Goal: Information Seeking & Learning: Learn about a topic

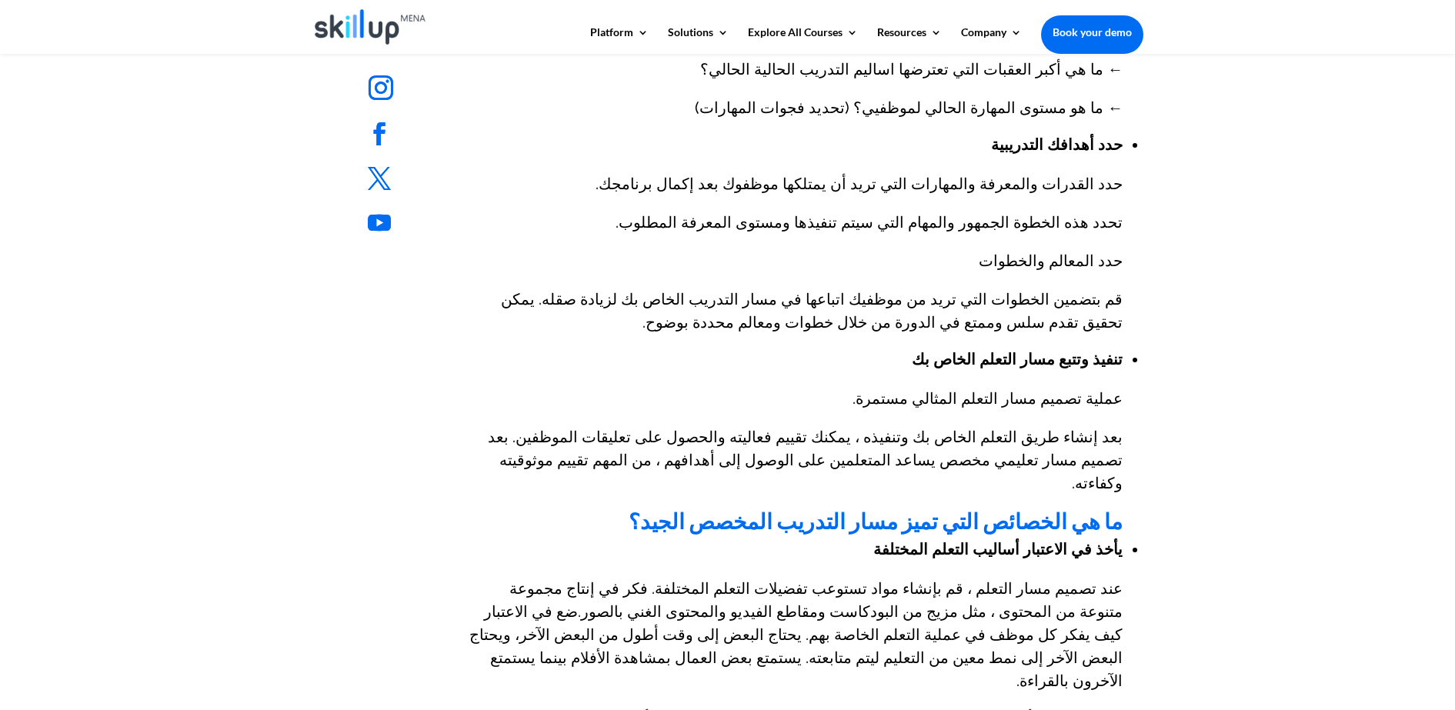
scroll to position [1346, 0]
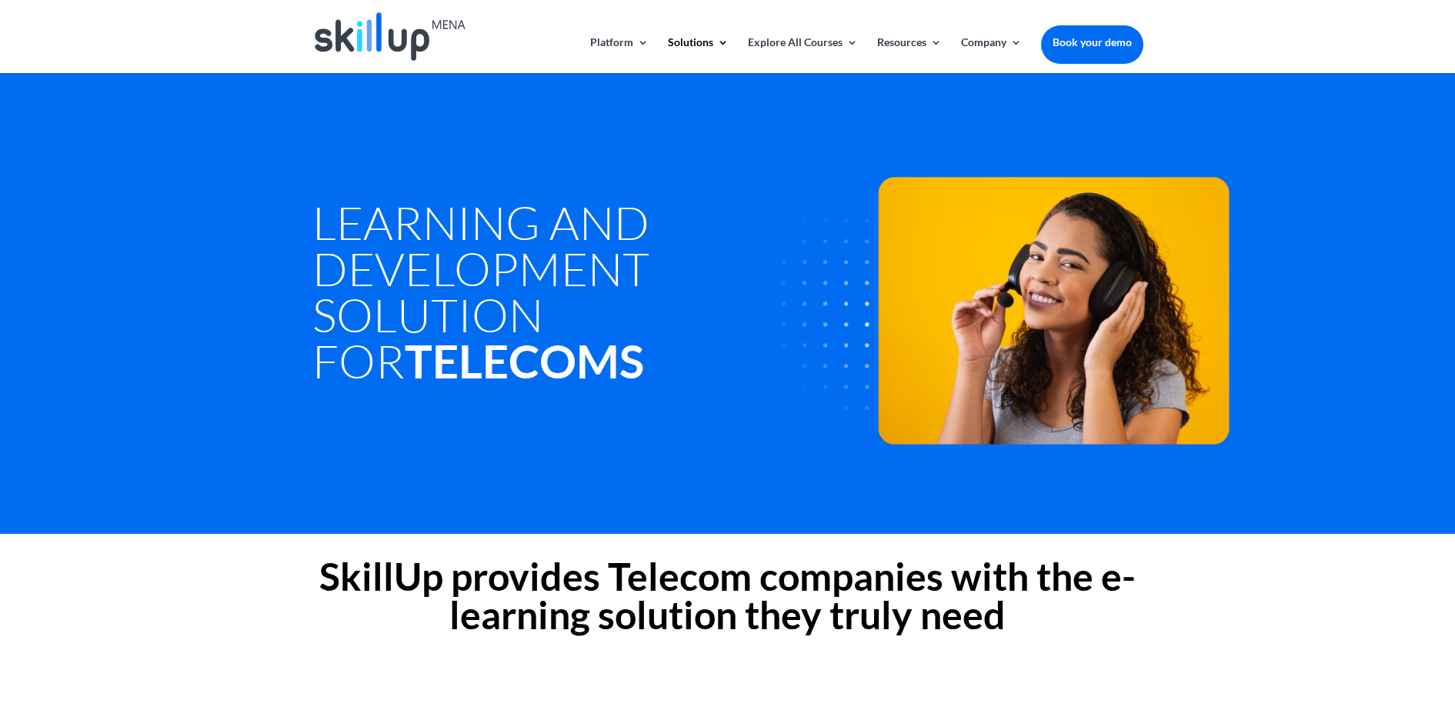
click at [434, 298] on h1 "Learning and Development Solution For Telecoms" at bounding box center [552, 295] width 480 height 192
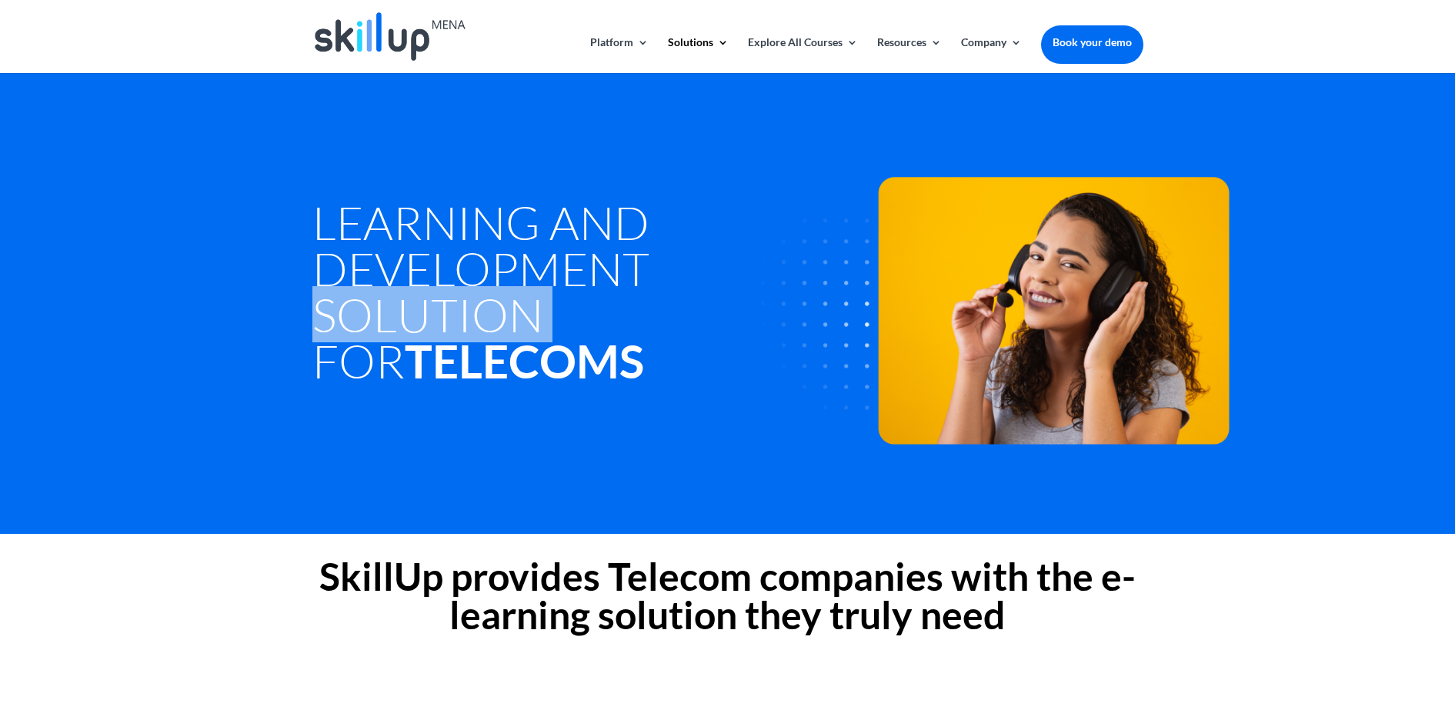
click at [434, 298] on h1 "Learning and Development Solution For Telecoms" at bounding box center [552, 295] width 480 height 192
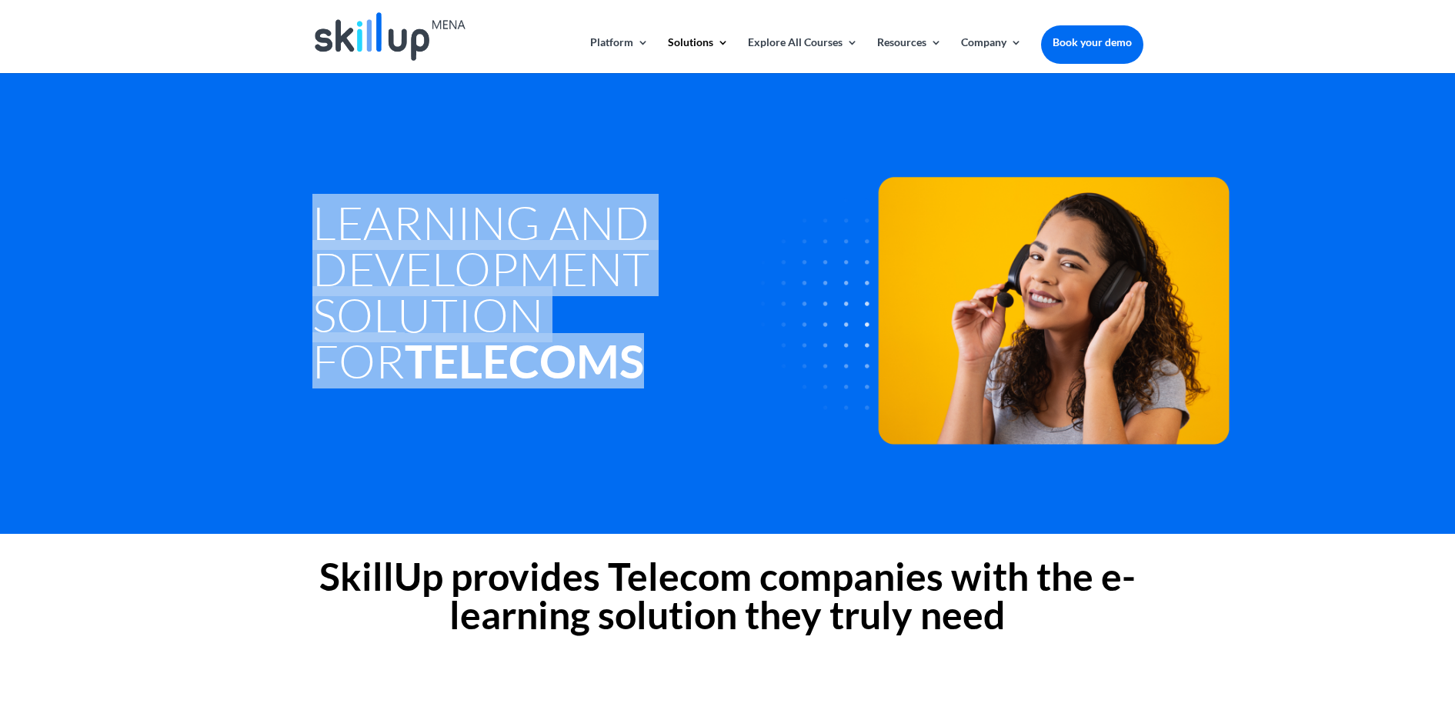
click at [434, 298] on h1 "Learning and Development Solution For Telecoms" at bounding box center [552, 295] width 480 height 192
copy div "Learning and Development Solution For Telecoms"
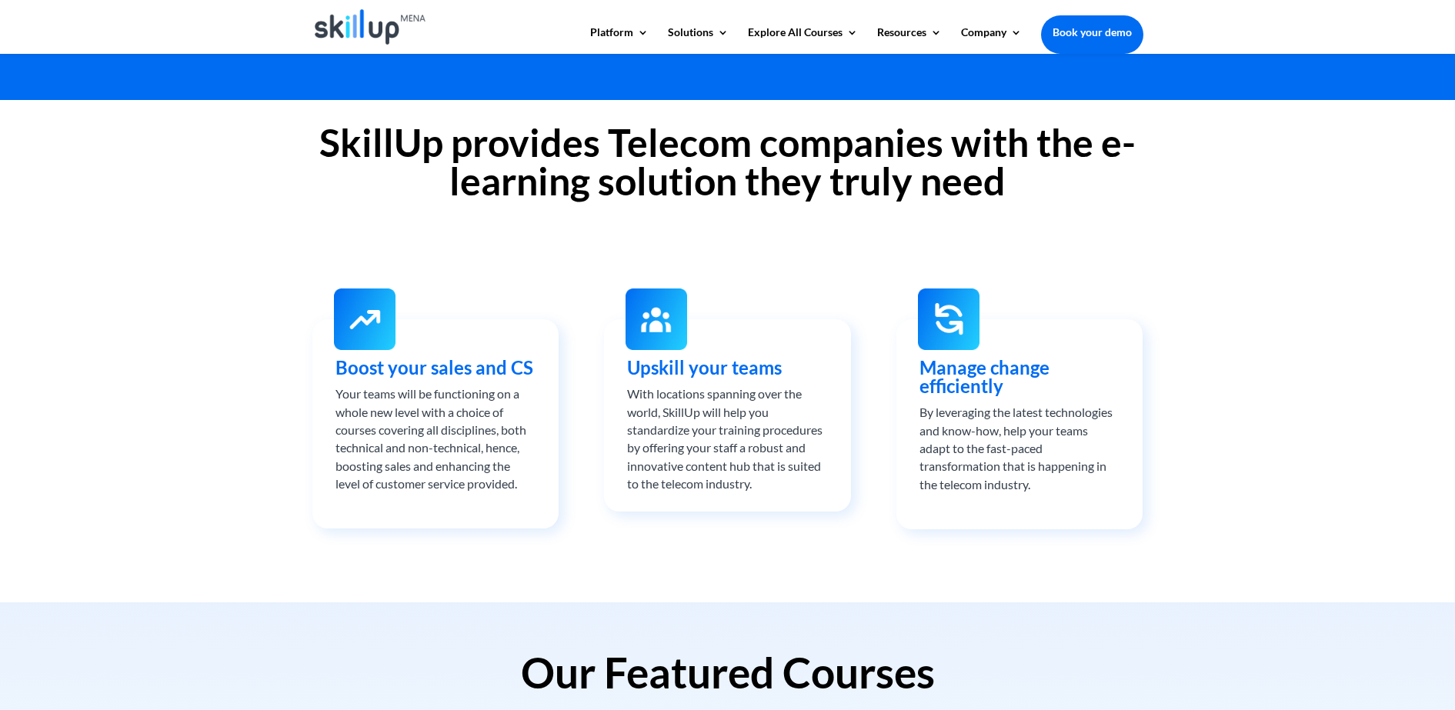
scroll to position [192, 0]
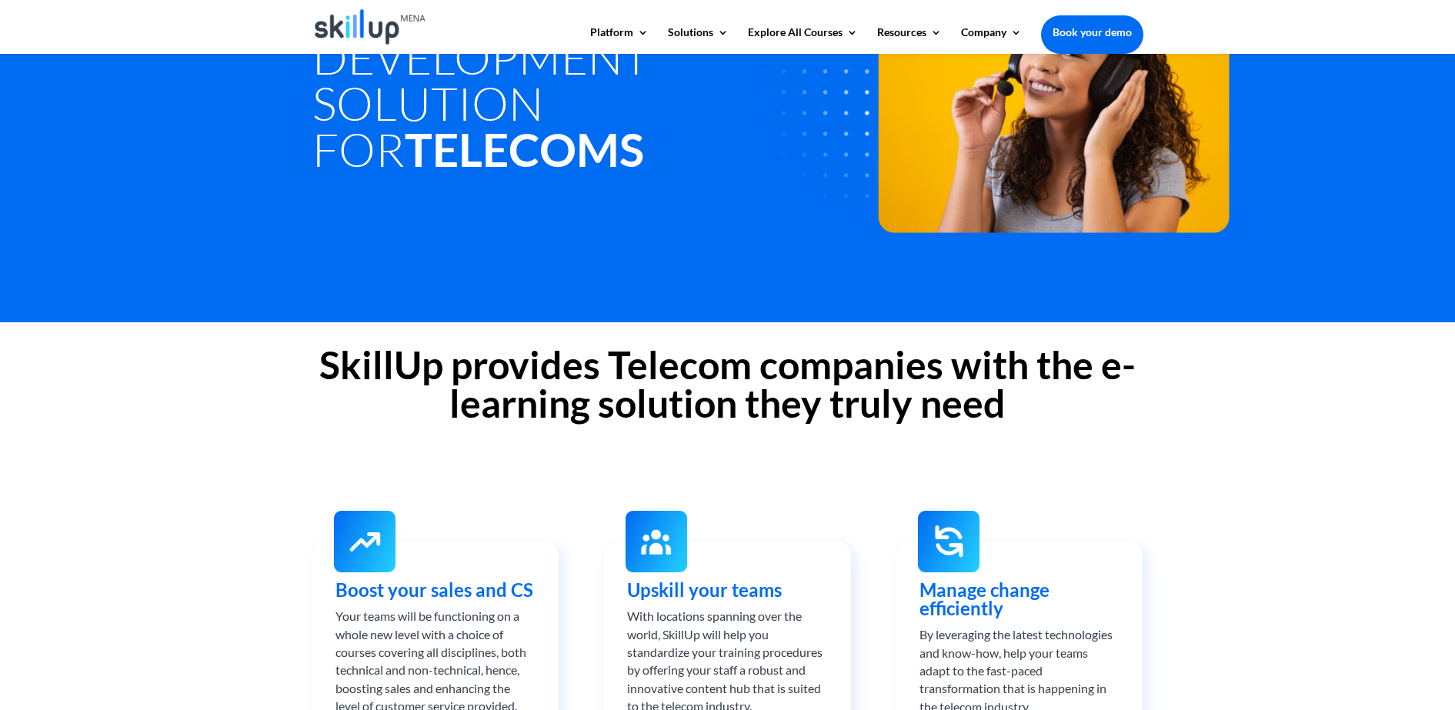
click at [349, 363] on h2 "SkillUp provides Telecom companies with the e-learning solution they truly need" at bounding box center [727, 387] width 831 height 85
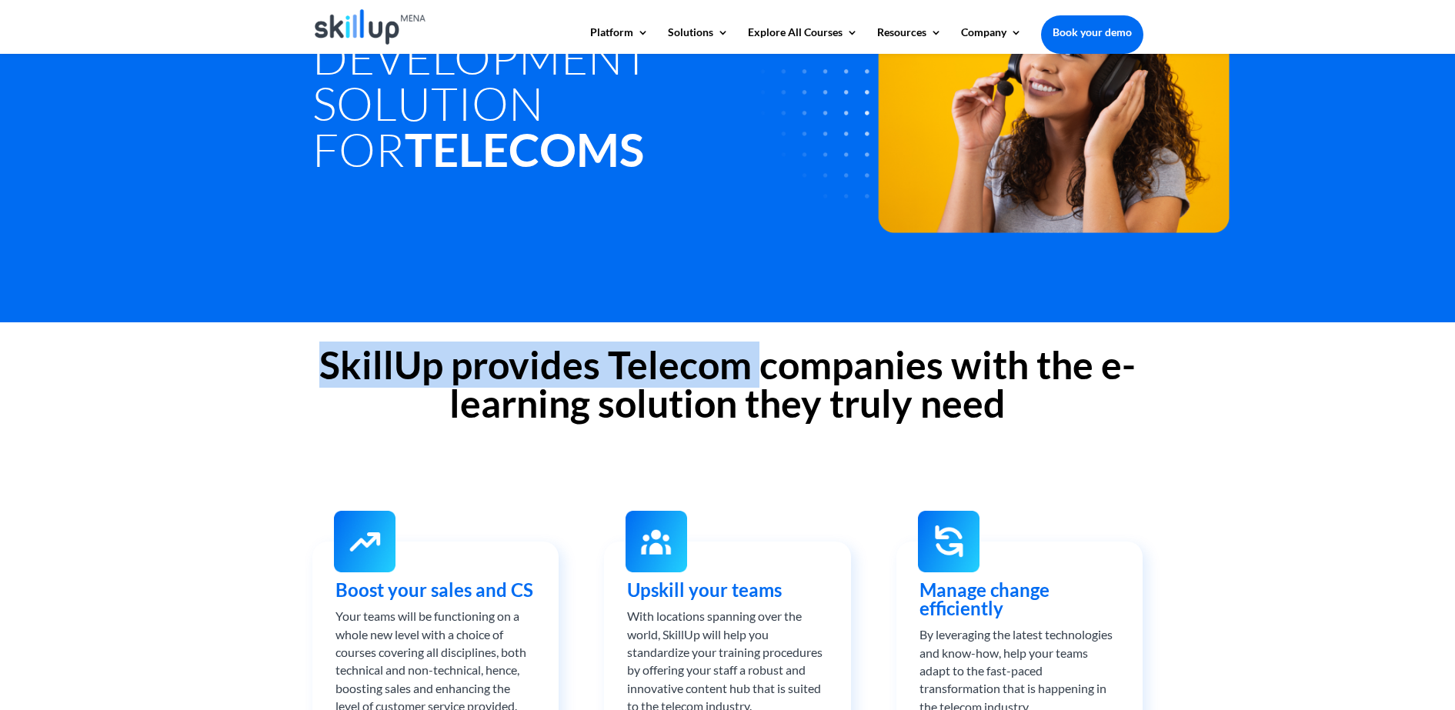
drag, startPoint x: 349, startPoint y: 363, endPoint x: 754, endPoint y: 363, distance: 404.6
click at [754, 363] on h2 "SkillUp provides Telecom companies with the e-learning solution they truly need" at bounding box center [727, 387] width 831 height 85
drag, startPoint x: 754, startPoint y: 363, endPoint x: 619, endPoint y: 372, distance: 134.9
click at [627, 363] on h2 "SkillUp provides Telecom companies with the e-learning solution they truly need" at bounding box center [727, 387] width 831 height 85
click at [591, 379] on h2 "SkillUp provides Telecom companies with the e-learning solution they truly need" at bounding box center [727, 387] width 831 height 85
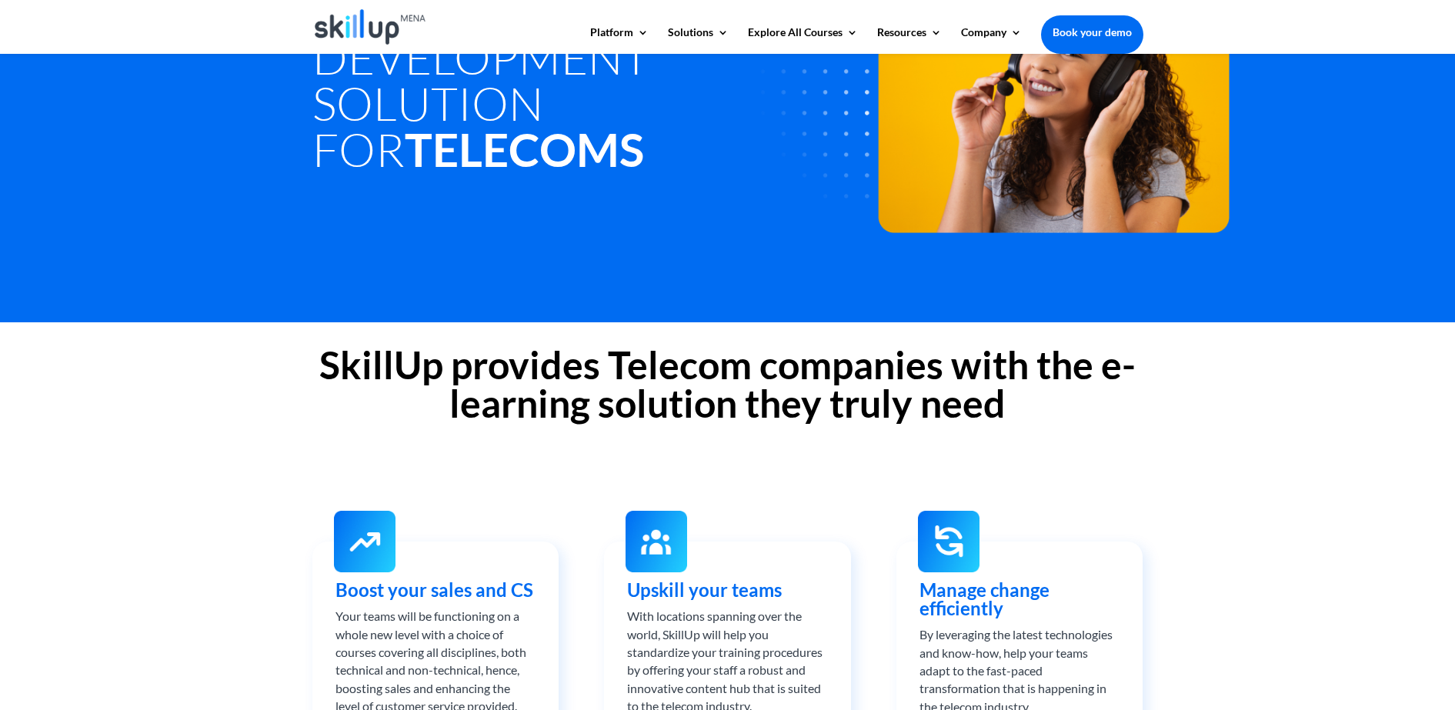
click at [412, 385] on h2 "SkillUp provides Telecom companies with the e-learning solution they truly need" at bounding box center [727, 387] width 831 height 85
click at [428, 379] on h2 "SkillUp provides Telecom companies with the e-learning solution they truly need" at bounding box center [727, 387] width 831 height 85
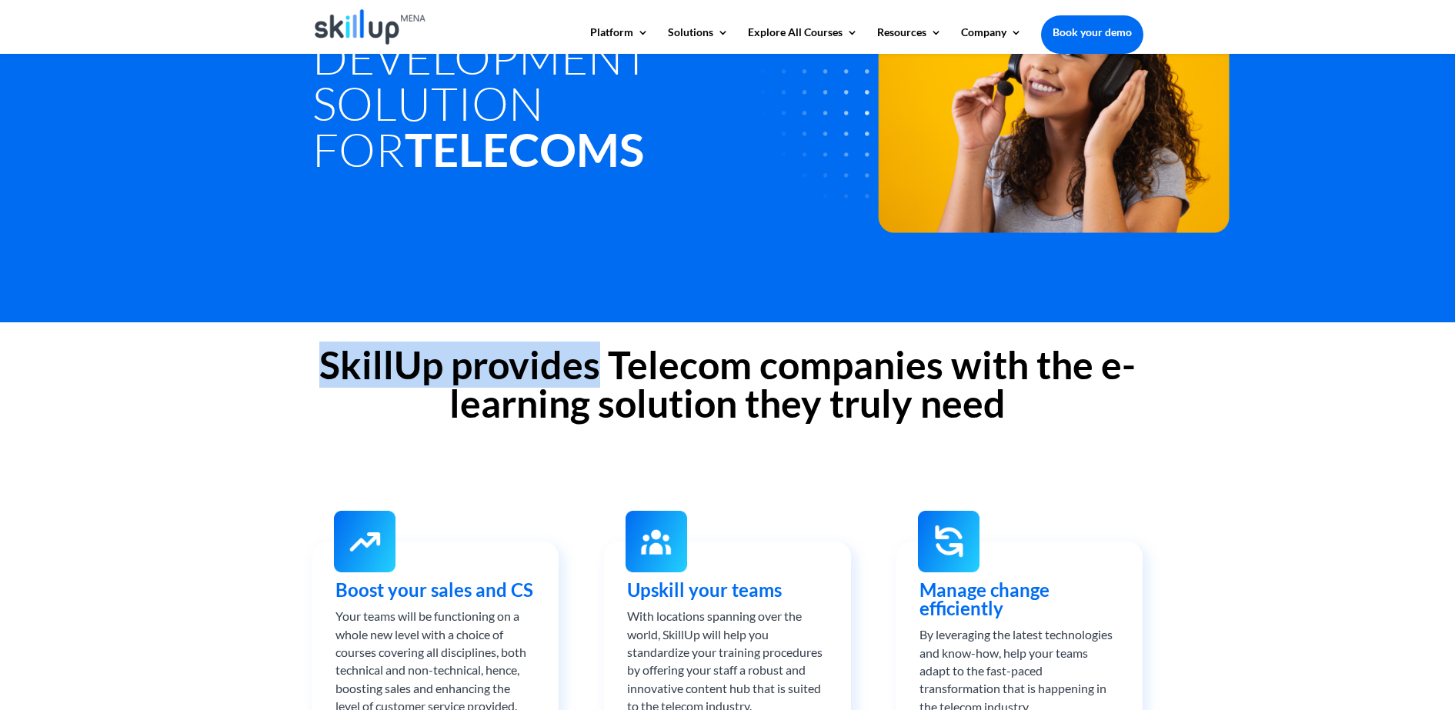
drag, startPoint x: 428, startPoint y: 379, endPoint x: 565, endPoint y: 370, distance: 136.5
click at [565, 370] on h2 "SkillUp provides Telecom companies with the e-learning solution they truly need" at bounding box center [727, 387] width 831 height 85
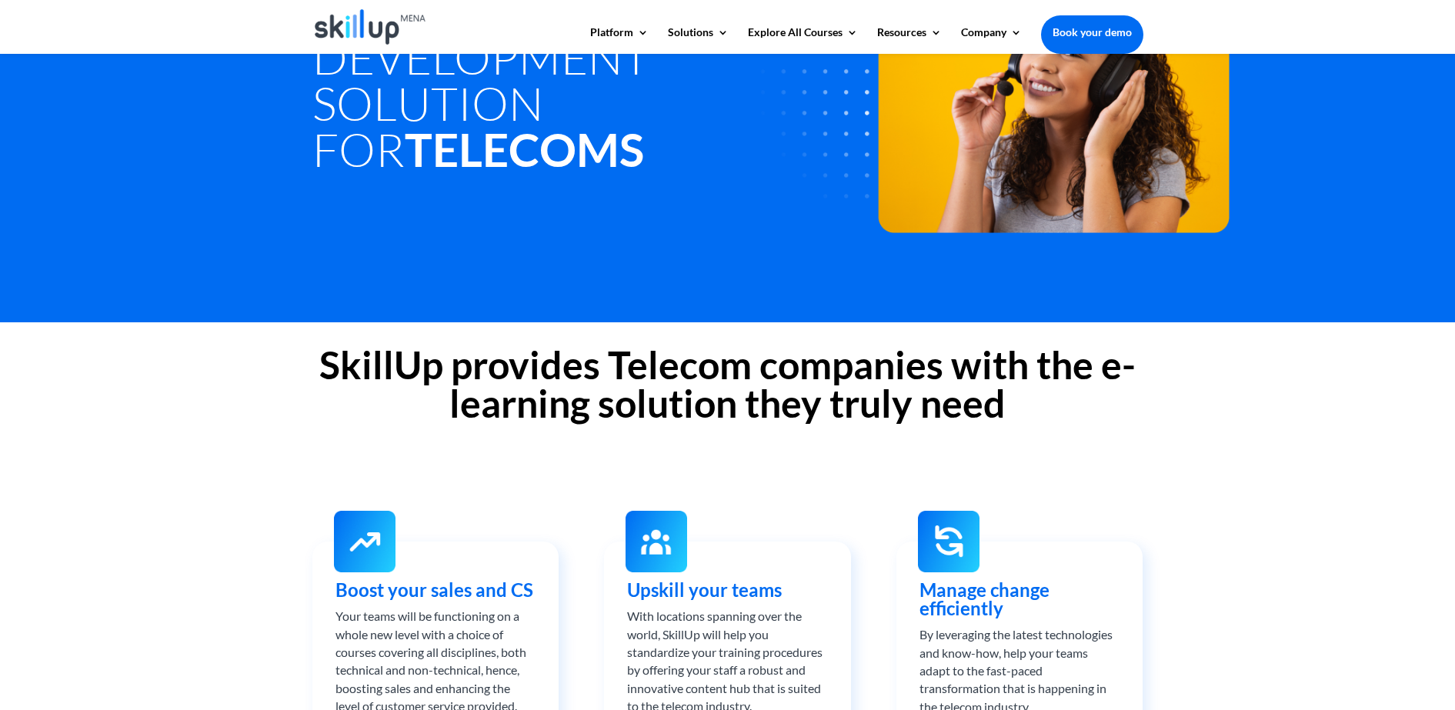
drag, startPoint x: 565, startPoint y: 370, endPoint x: 573, endPoint y: 403, distance: 34.1
click at [573, 403] on h2 "SkillUp provides Telecom companies with the e-learning solution they truly need" at bounding box center [727, 387] width 831 height 85
click at [548, 372] on h2 "SkillUp provides Telecom companies with the e-learning solution they truly need" at bounding box center [727, 387] width 831 height 85
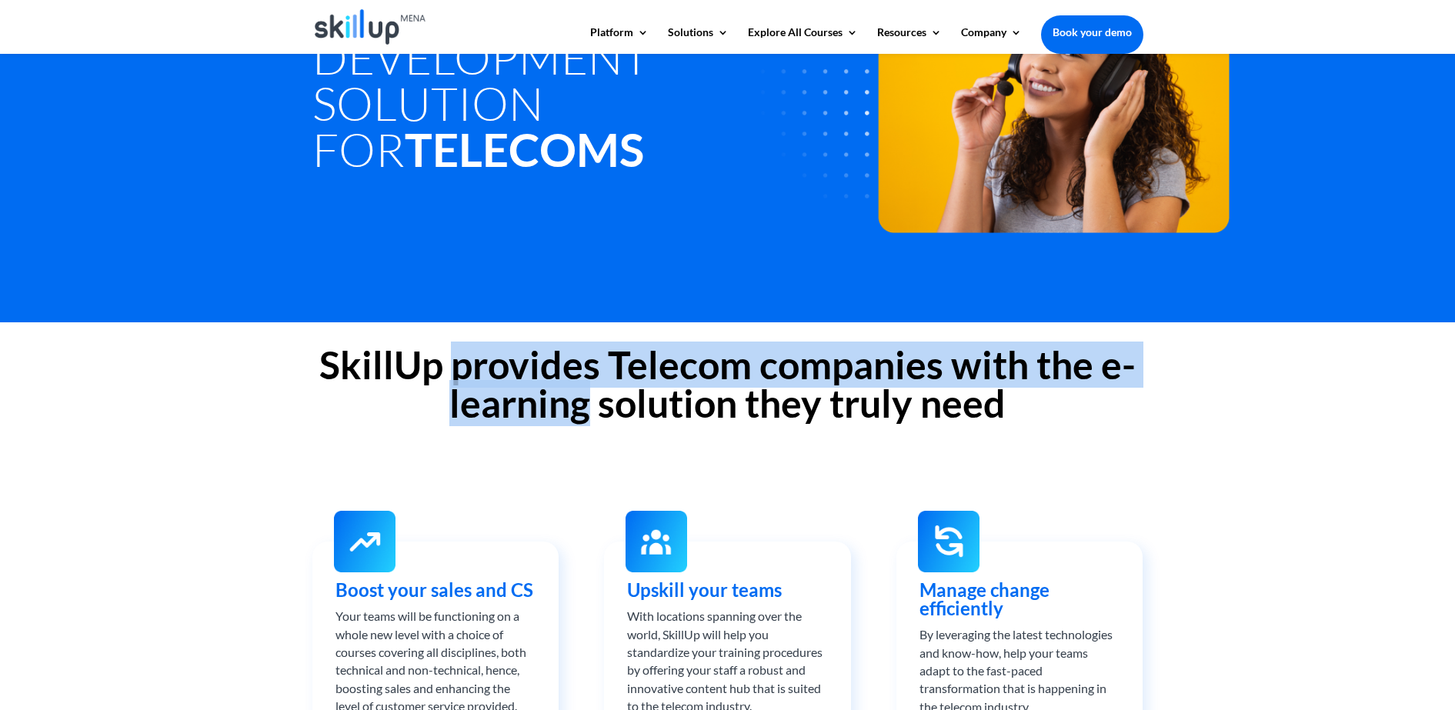
drag, startPoint x: 548, startPoint y: 372, endPoint x: 525, endPoint y: 394, distance: 32.1
click at [525, 394] on h2 "SkillUp provides Telecom companies with the e-learning solution they truly need" at bounding box center [727, 387] width 831 height 85
copy h2 "provides Telecom companies with the e-learning"
drag, startPoint x: 525, startPoint y: 394, endPoint x: 488, endPoint y: 400, distance: 36.7
click at [488, 400] on h2 "SkillUp provides Telecom companies with the e-learning solution they truly need" at bounding box center [727, 387] width 831 height 85
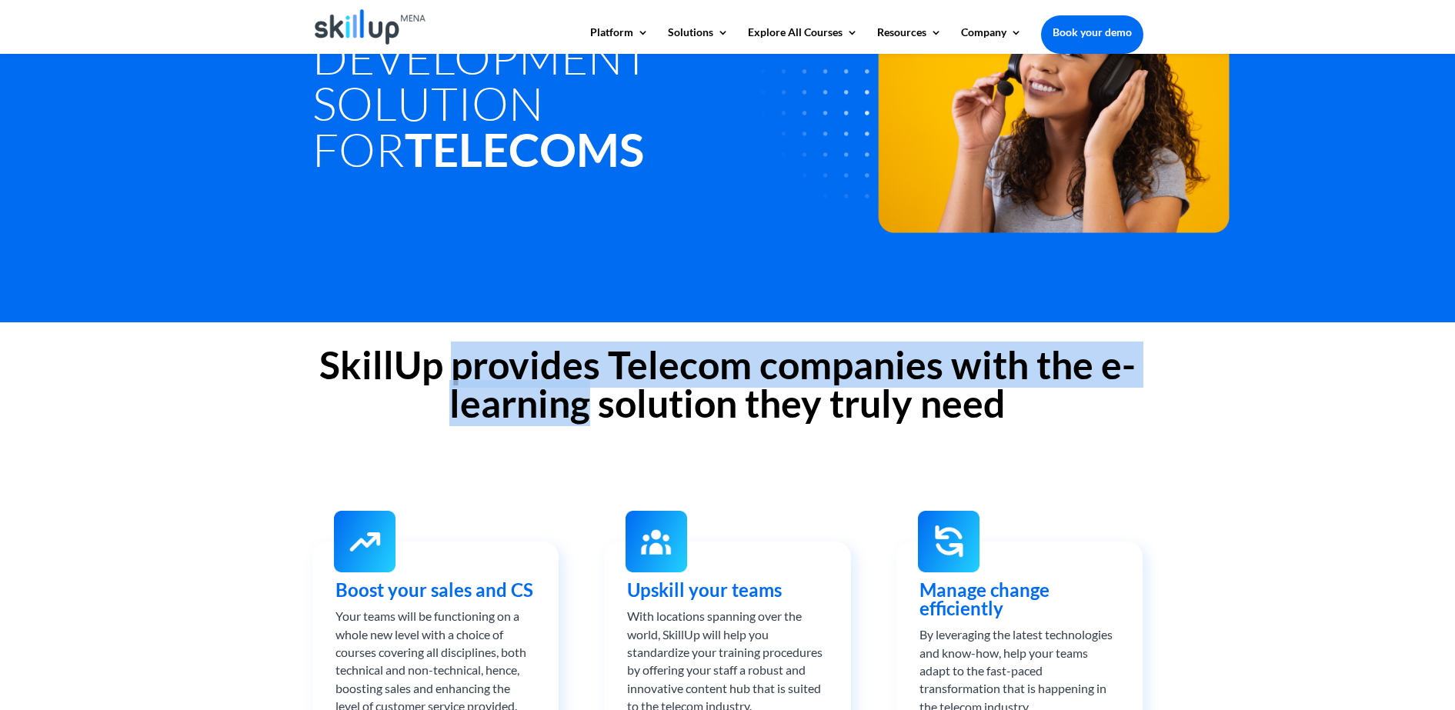
click at [486, 365] on h2 "SkillUp provides Telecom companies with the e-learning solution they truly need" at bounding box center [727, 387] width 831 height 85
drag, startPoint x: 486, startPoint y: 365, endPoint x: 497, endPoint y: 430, distance: 65.5
click at [497, 430] on div "SkillUp provides Telecom companies with the e-learning solution they truly need" at bounding box center [727, 388] width 831 height 126
drag, startPoint x: 497, startPoint y: 430, endPoint x: 485, endPoint y: 372, distance: 59.7
click at [485, 372] on h2 "SkillUp provides Telecom companies with the e-learning solution they truly need" at bounding box center [727, 387] width 831 height 85
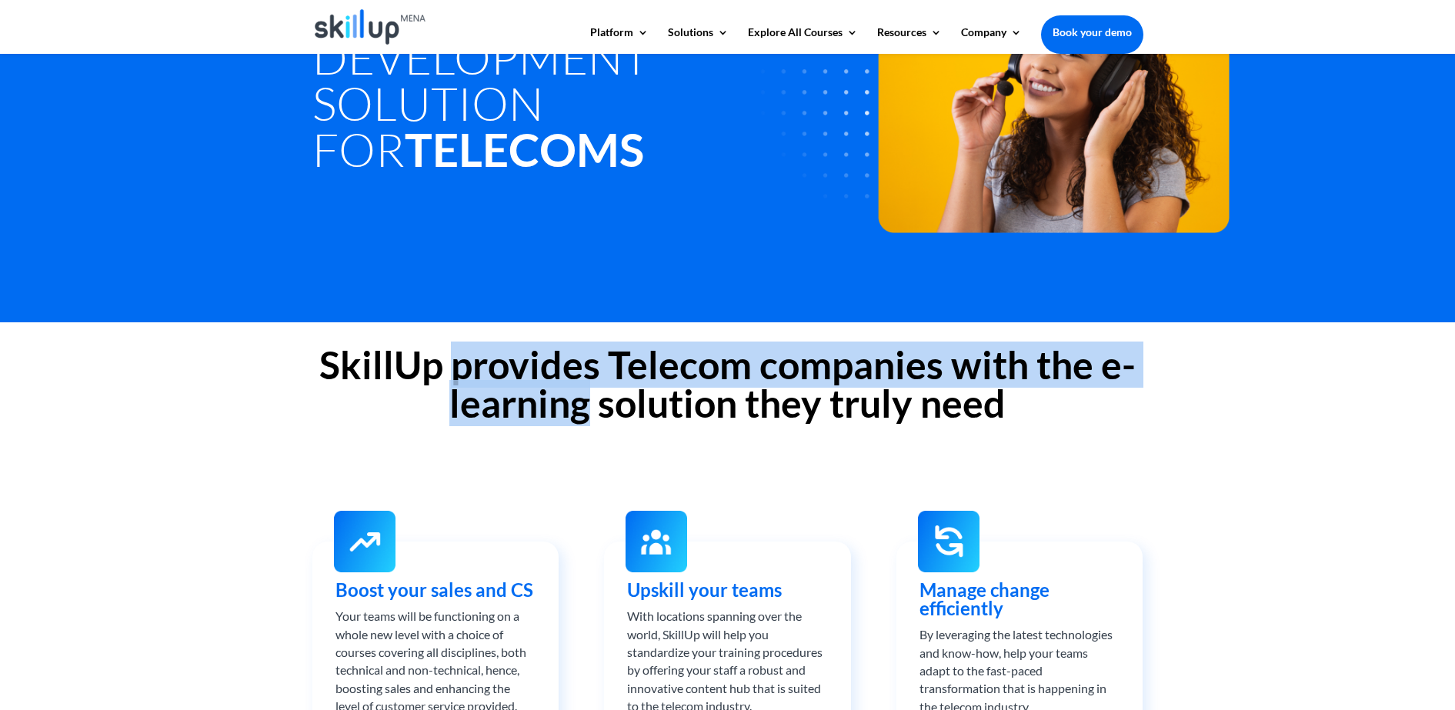
click at [655, 365] on h2 "SkillUp provides Telecom companies with the e-learning solution they truly need" at bounding box center [727, 387] width 831 height 85
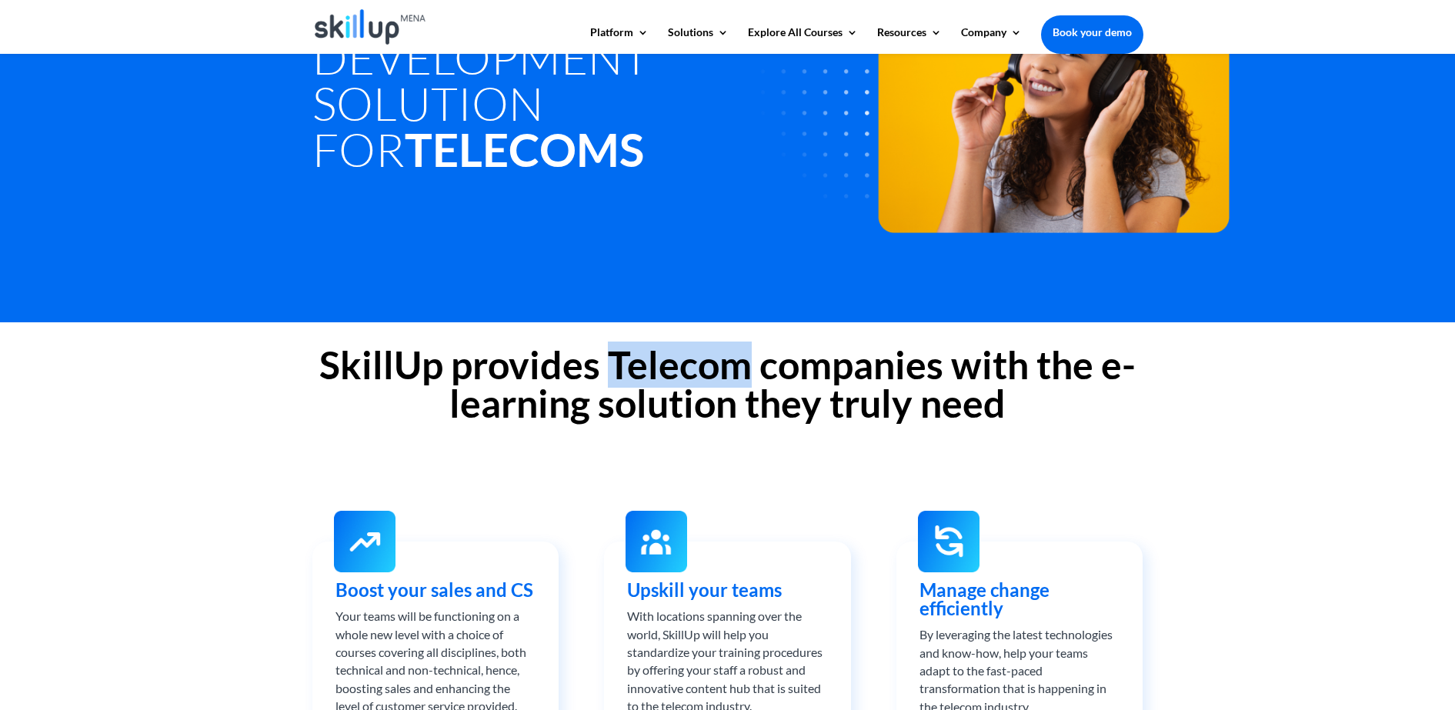
drag, startPoint x: 655, startPoint y: 365, endPoint x: 692, endPoint y: 374, distance: 38.1
click at [692, 374] on h2 "SkillUp provides Telecom companies with the e-learning solution they truly need" at bounding box center [727, 387] width 831 height 85
drag, startPoint x: 692, startPoint y: 374, endPoint x: 591, endPoint y: 395, distance: 103.6
click at [595, 393] on h2 "SkillUp provides Telecom companies with the e-learning solution they truly need" at bounding box center [727, 387] width 831 height 85
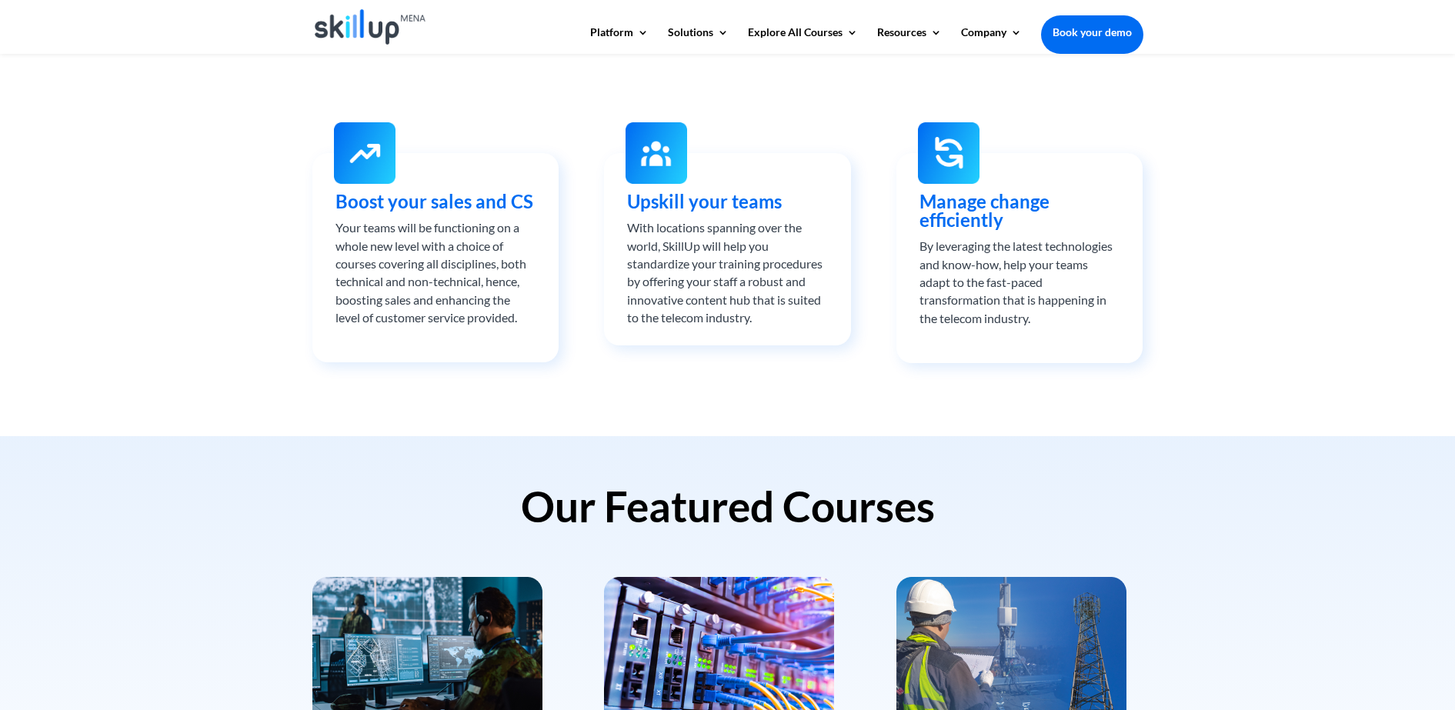
scroll to position [481, 0]
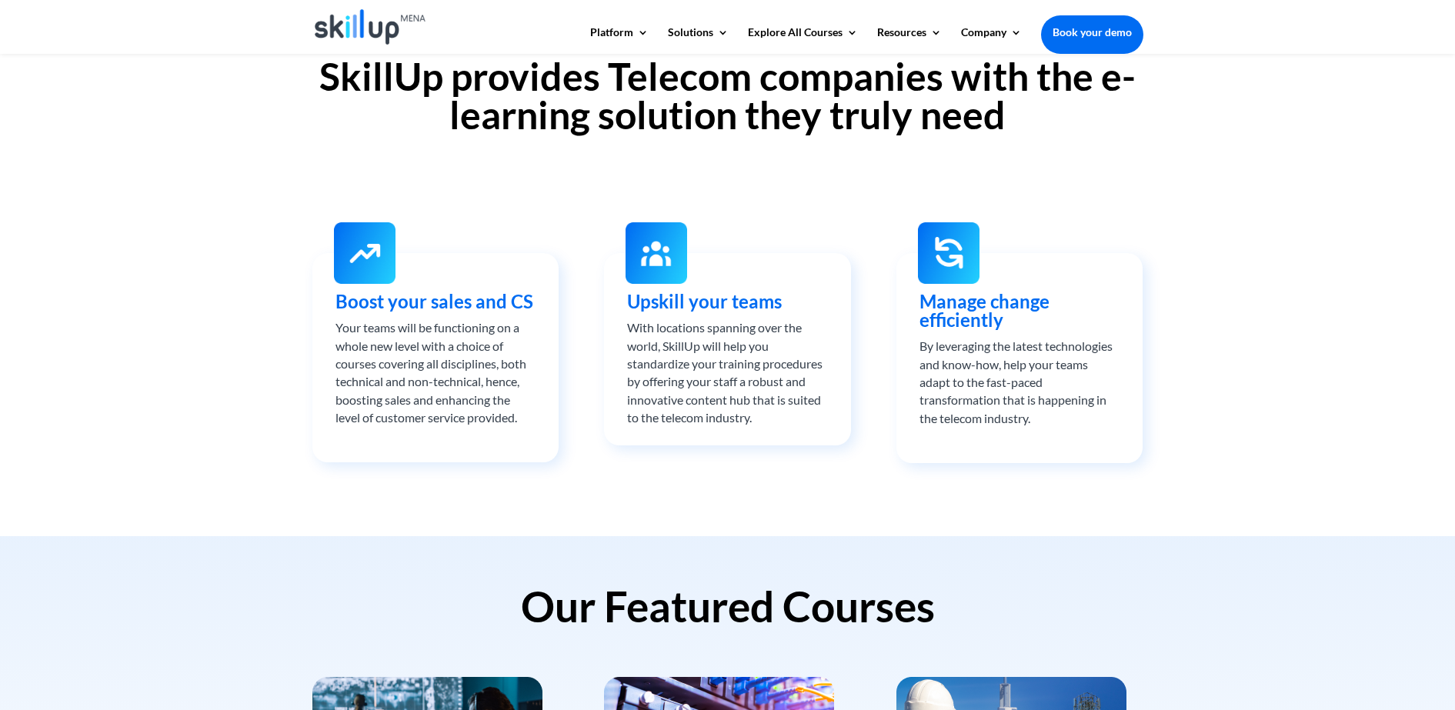
click at [680, 304] on span "Upskill your teams" at bounding box center [704, 301] width 155 height 22
click at [679, 304] on span "Upskill your teams" at bounding box center [704, 301] width 155 height 22
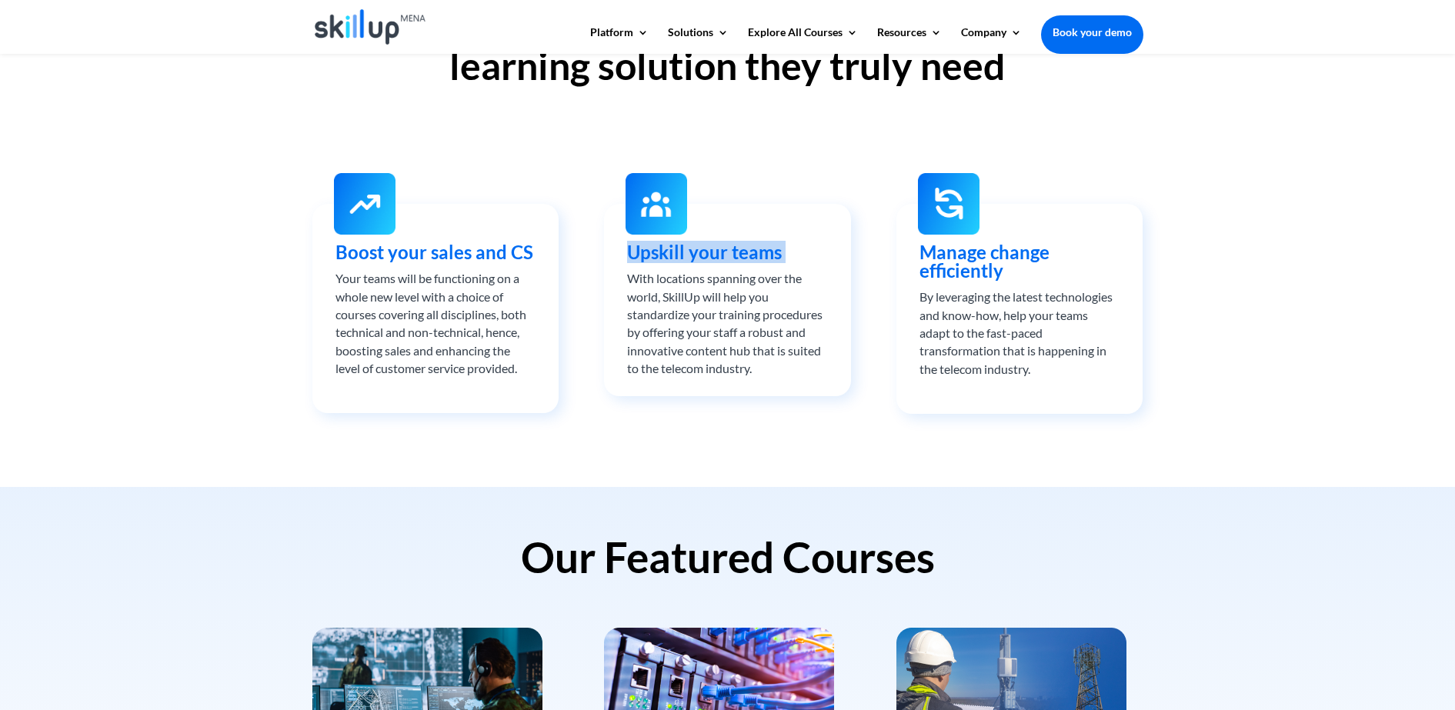
scroll to position [577, 0]
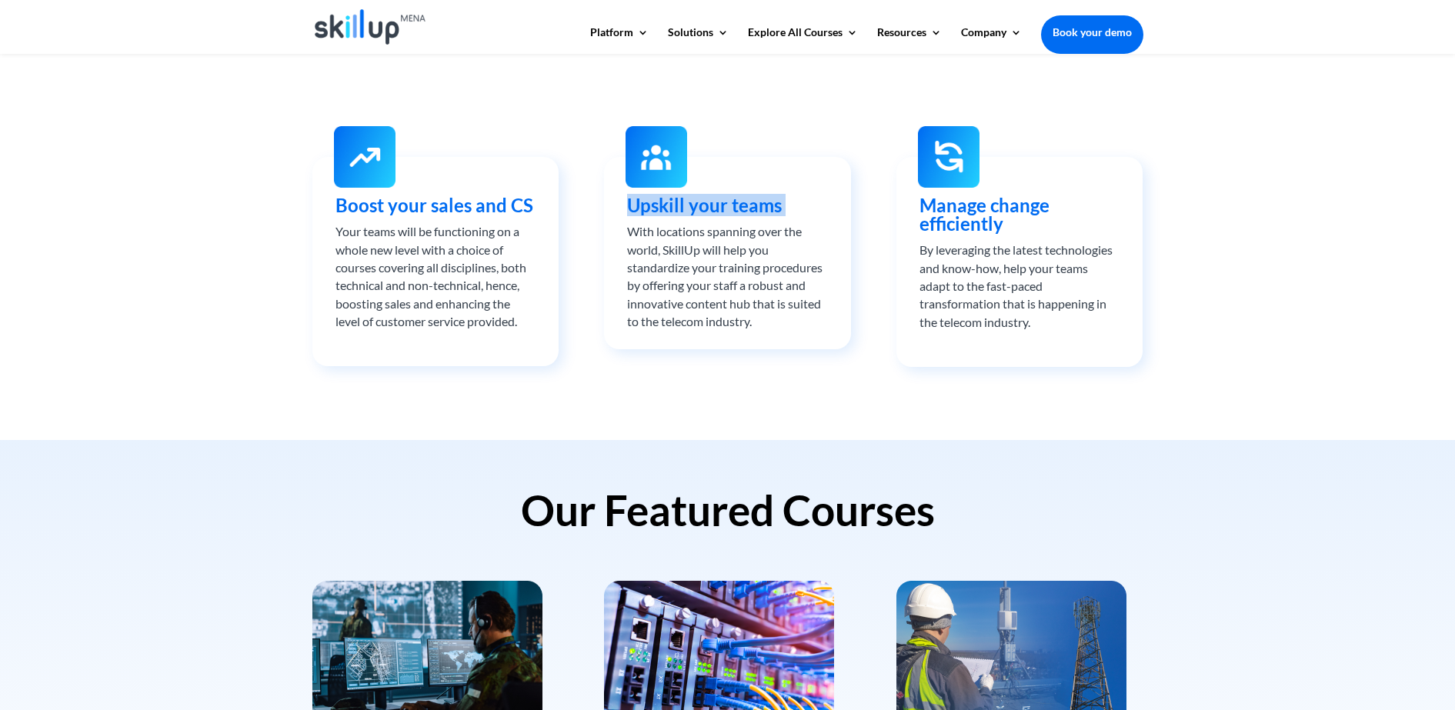
copy div "Upskill your teams"
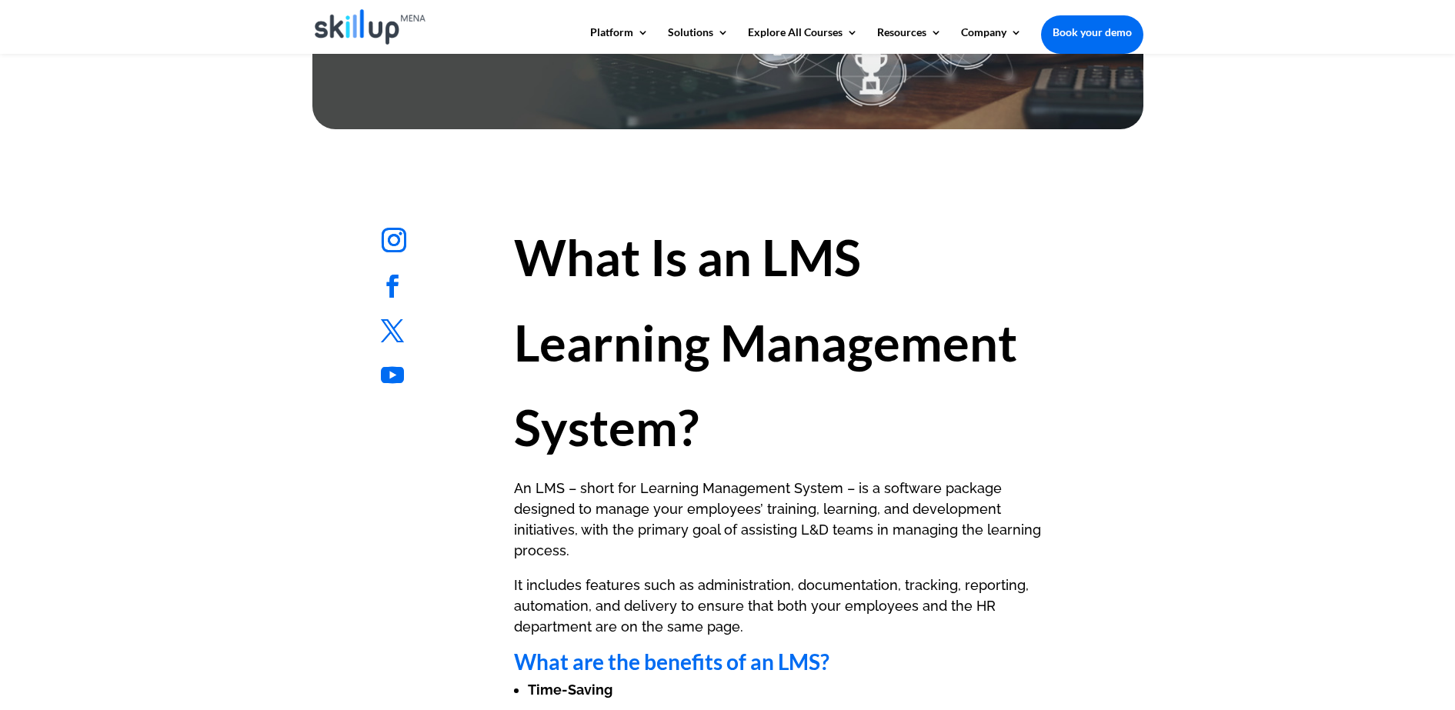
scroll to position [865, 0]
